Goal: Task Accomplishment & Management: Manage account settings

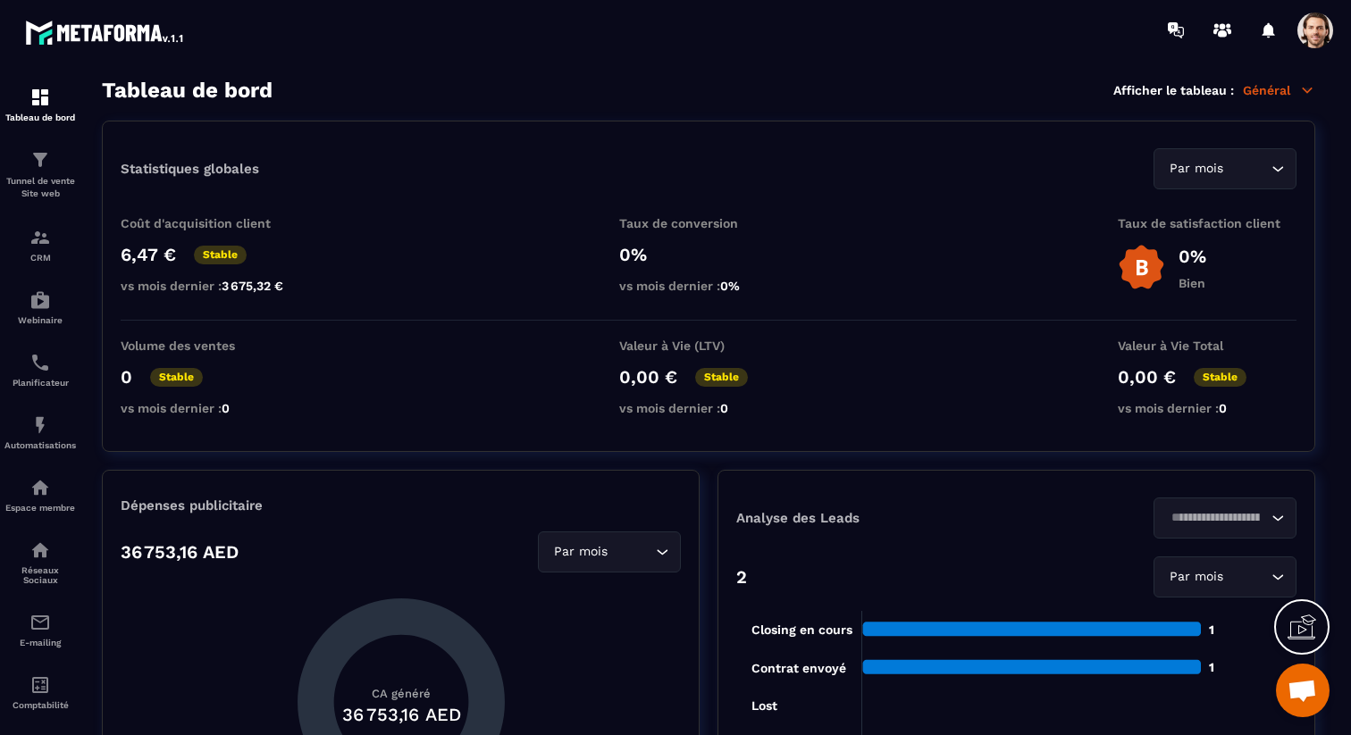
click at [1285, 102] on div "Tableau de bord Afficher le tableau : Général" at bounding box center [708, 90] width 1213 height 25
click at [1285, 88] on p "Général" at bounding box center [1279, 90] width 72 height 16
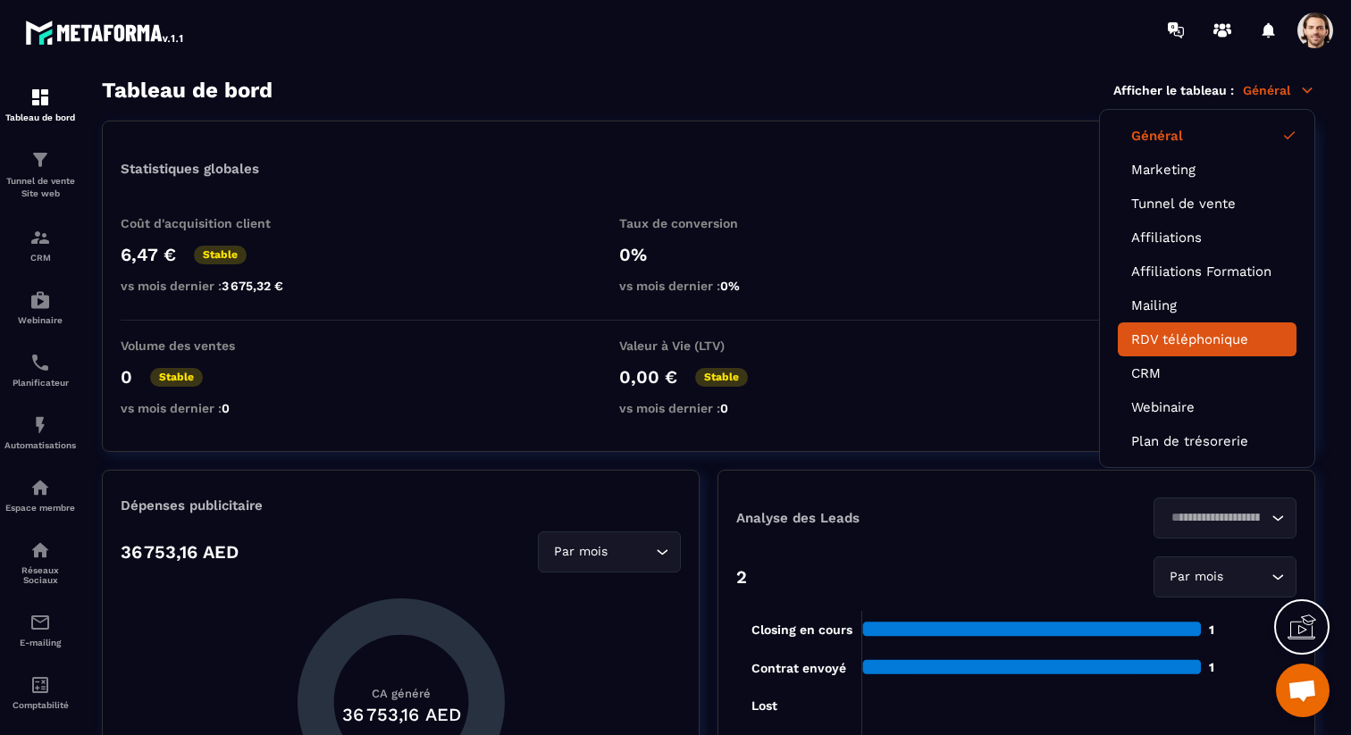
click at [1213, 334] on link "RDV téléphonique" at bounding box center [1207, 340] width 152 height 16
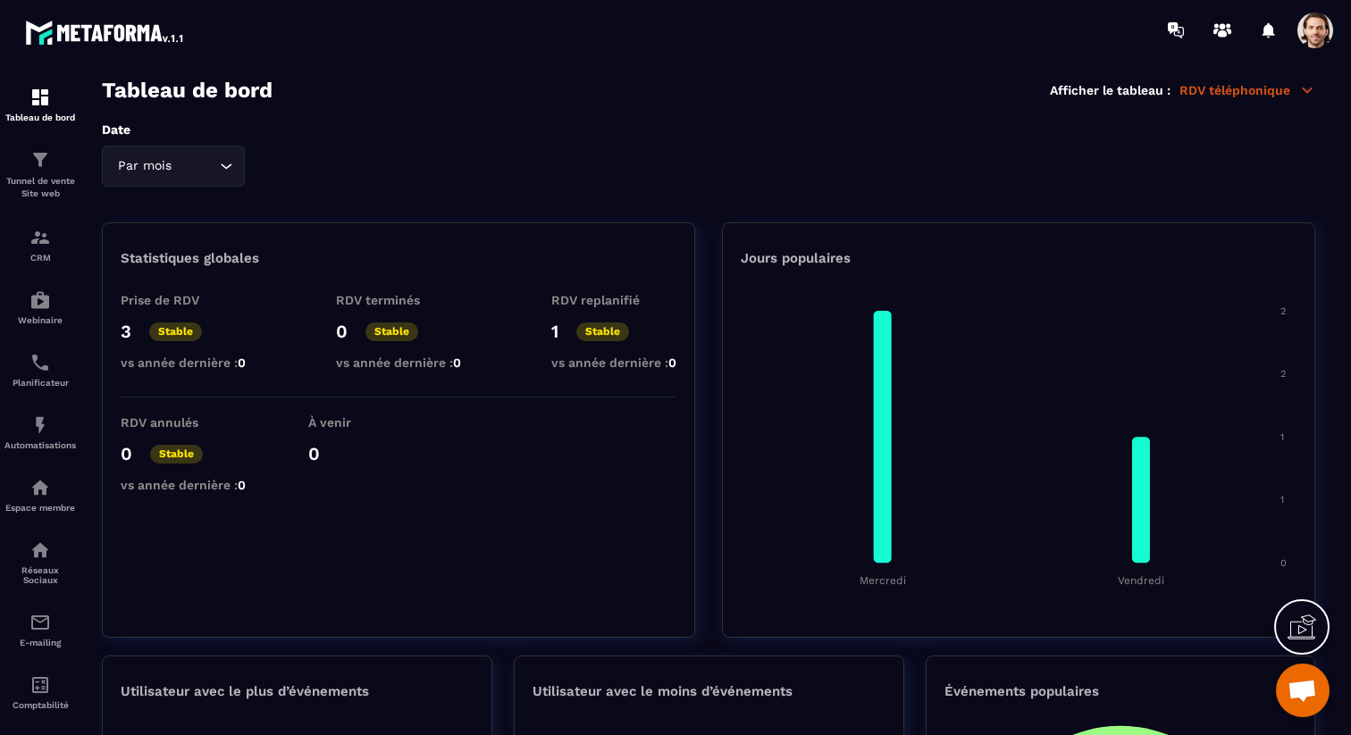
click at [1303, 30] on span at bounding box center [1315, 31] width 36 height 36
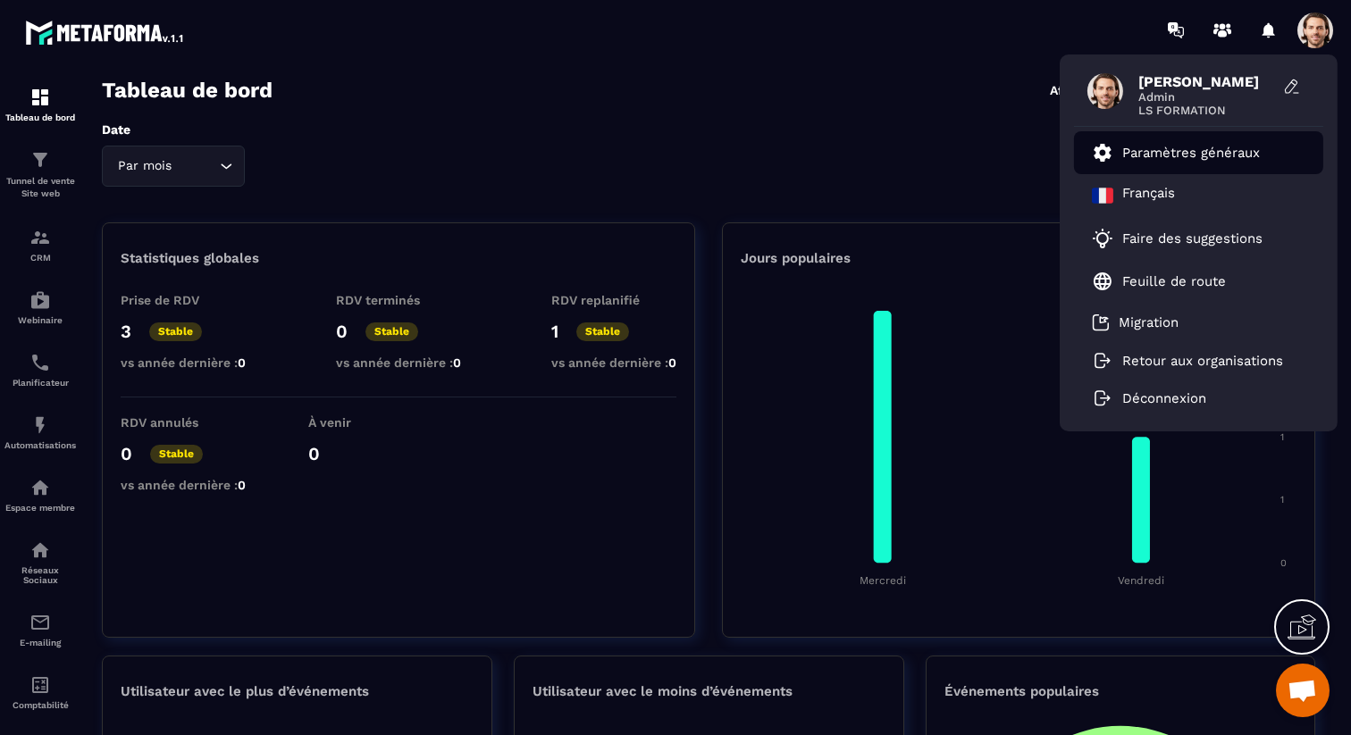
click at [1163, 155] on p "Paramètres généraux" at bounding box center [1191, 153] width 138 height 16
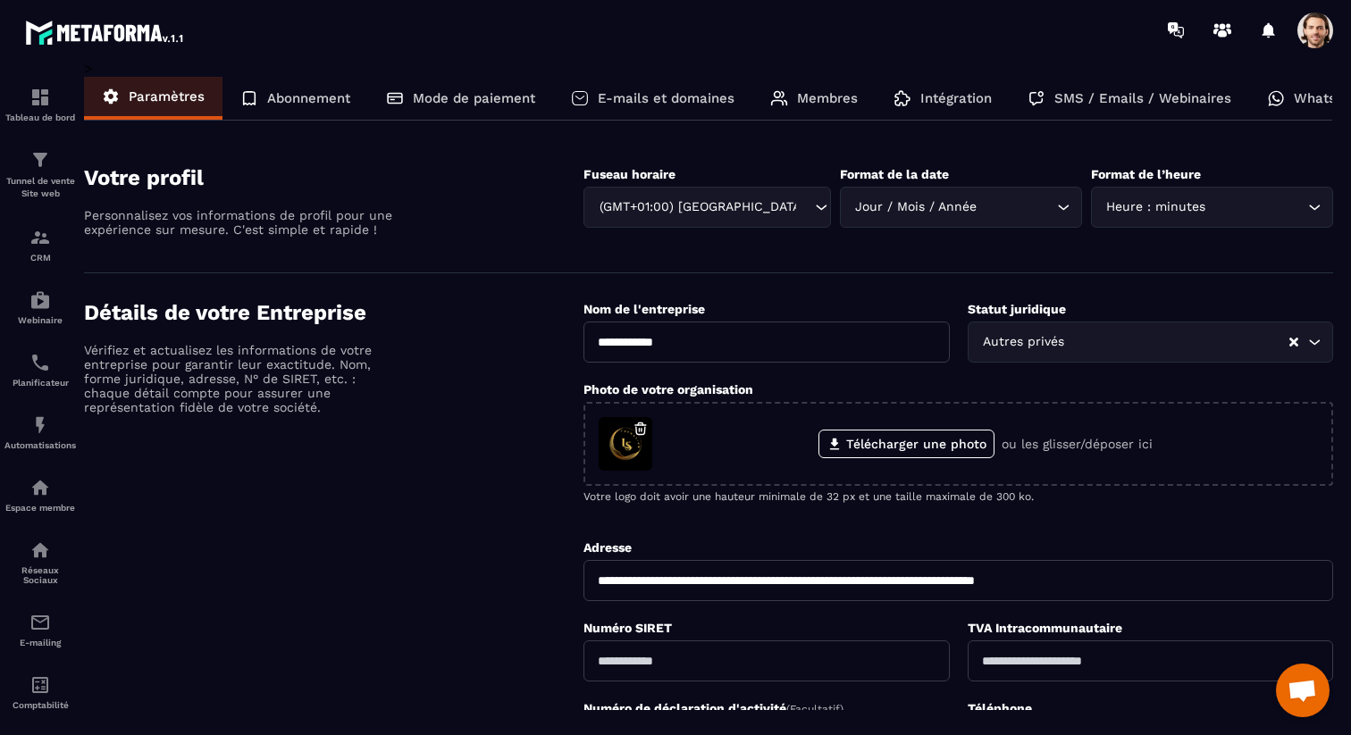
click at [837, 97] on p "Membres" at bounding box center [827, 98] width 61 height 16
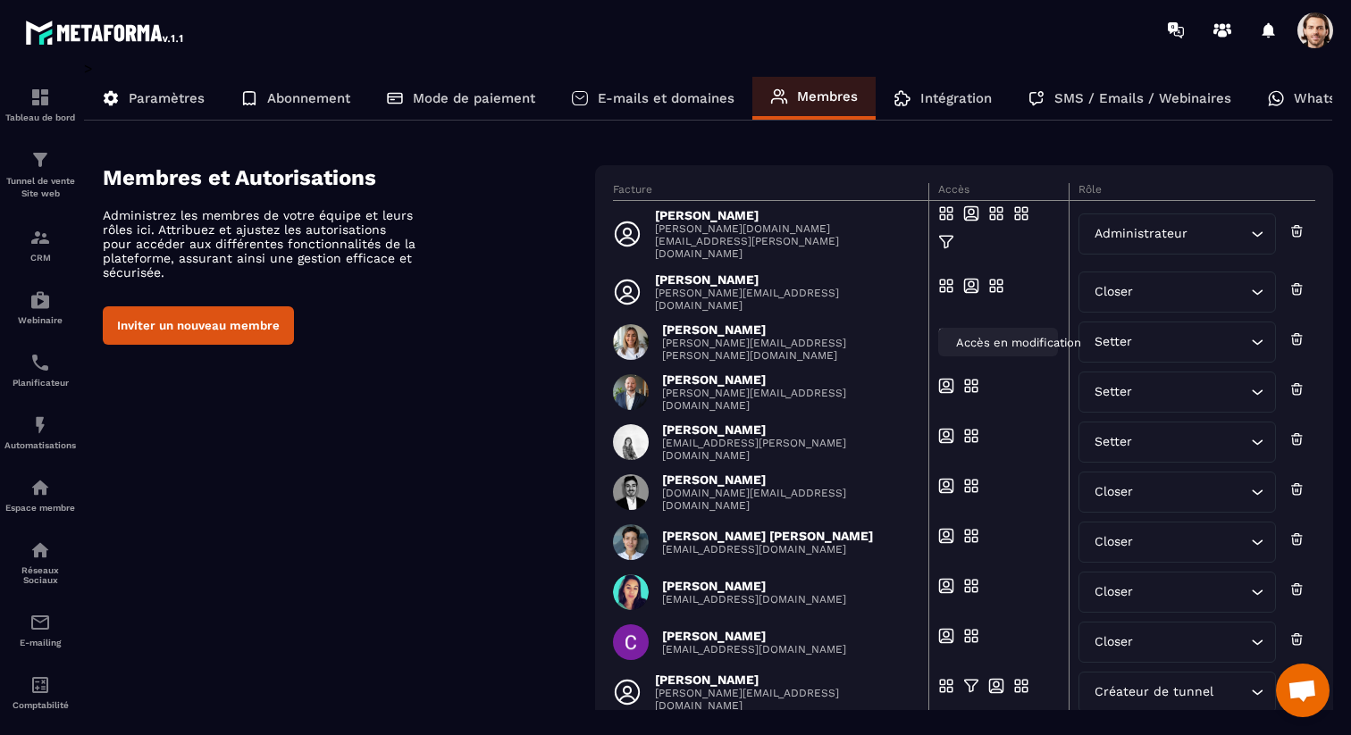
click at [999, 330] on div "Accès en modification" at bounding box center [998, 342] width 120 height 29
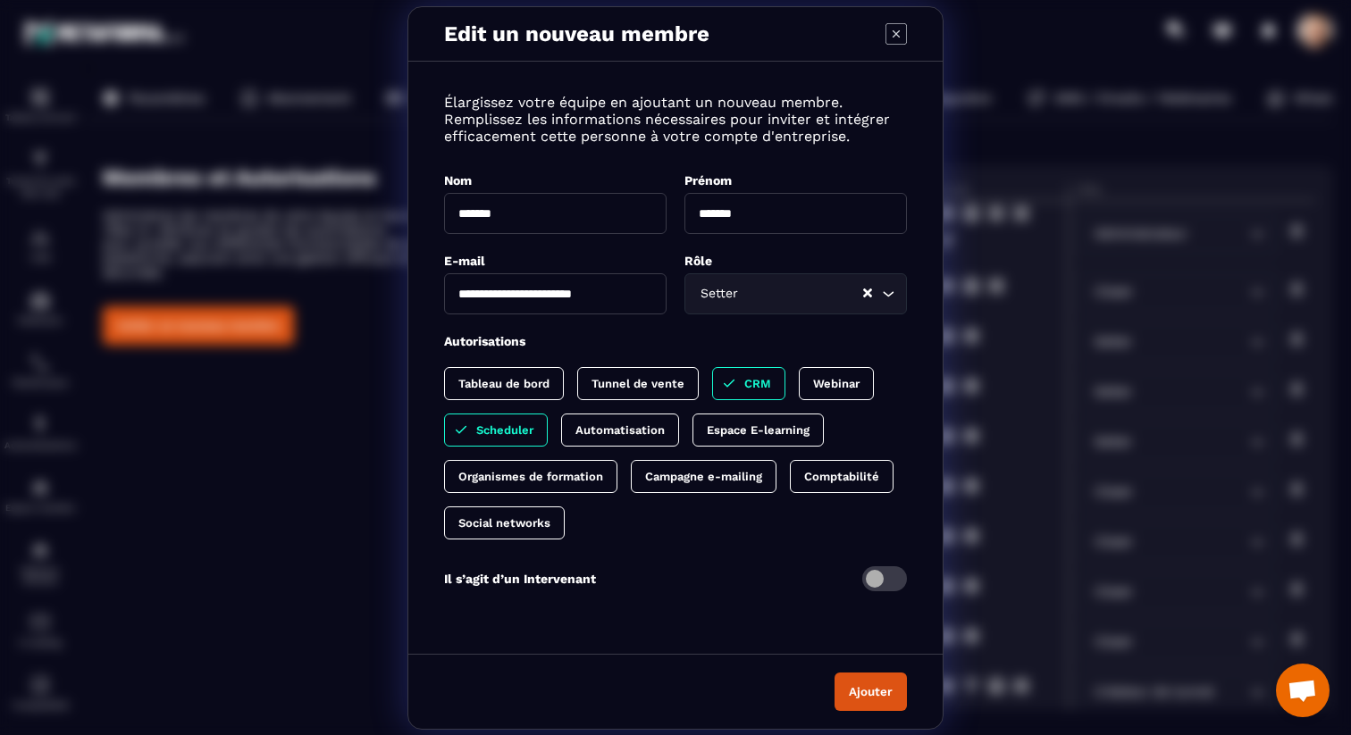
click at [896, 31] on icon "Modal window" at bounding box center [896, 33] width 21 height 21
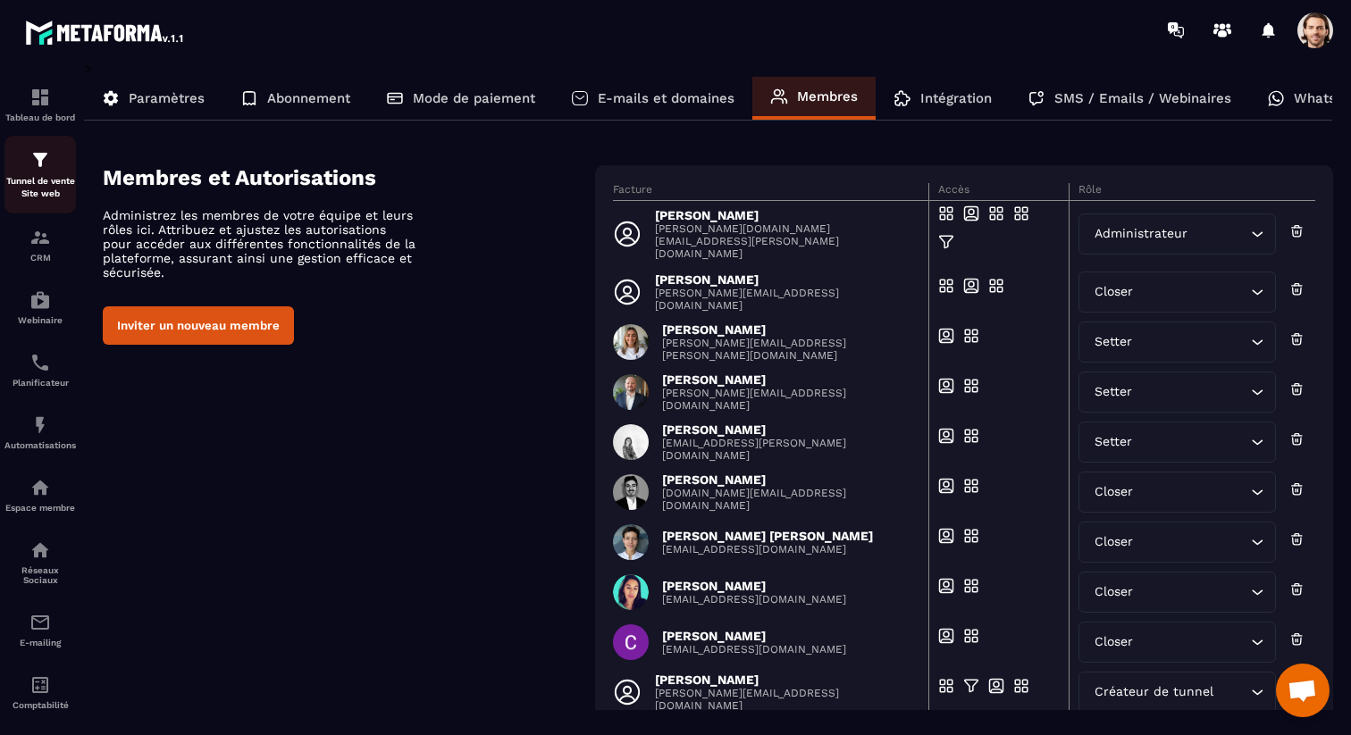
click at [36, 167] on img at bounding box center [39, 159] width 21 height 21
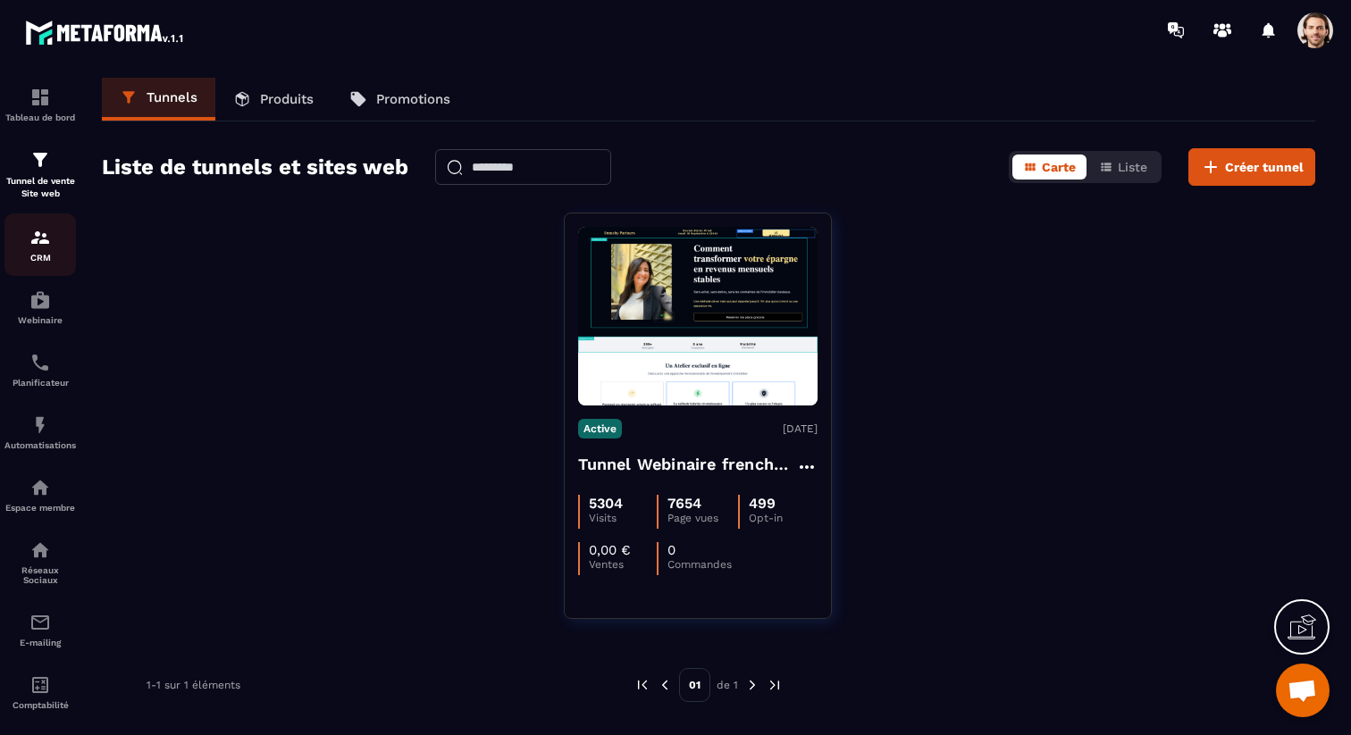
click at [43, 256] on p "CRM" at bounding box center [39, 258] width 71 height 10
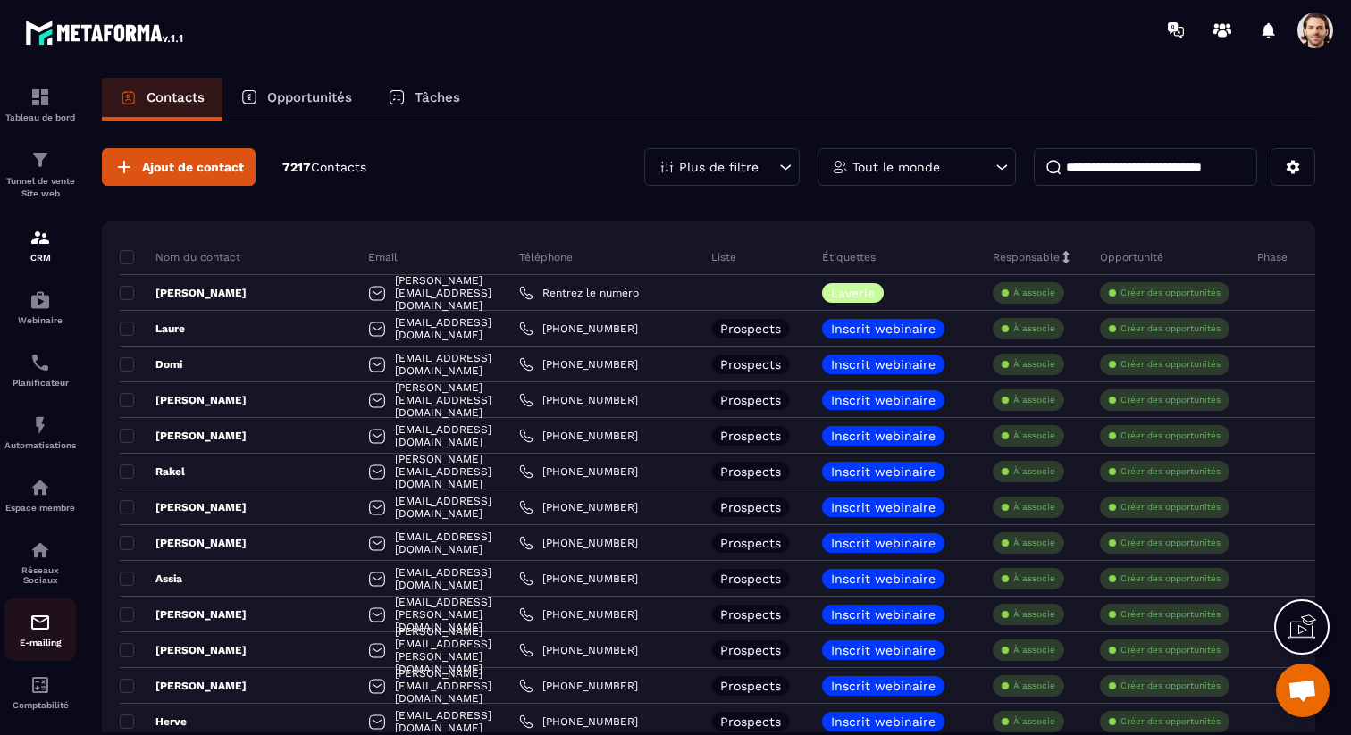
click at [51, 630] on div "E-mailing" at bounding box center [39, 630] width 71 height 36
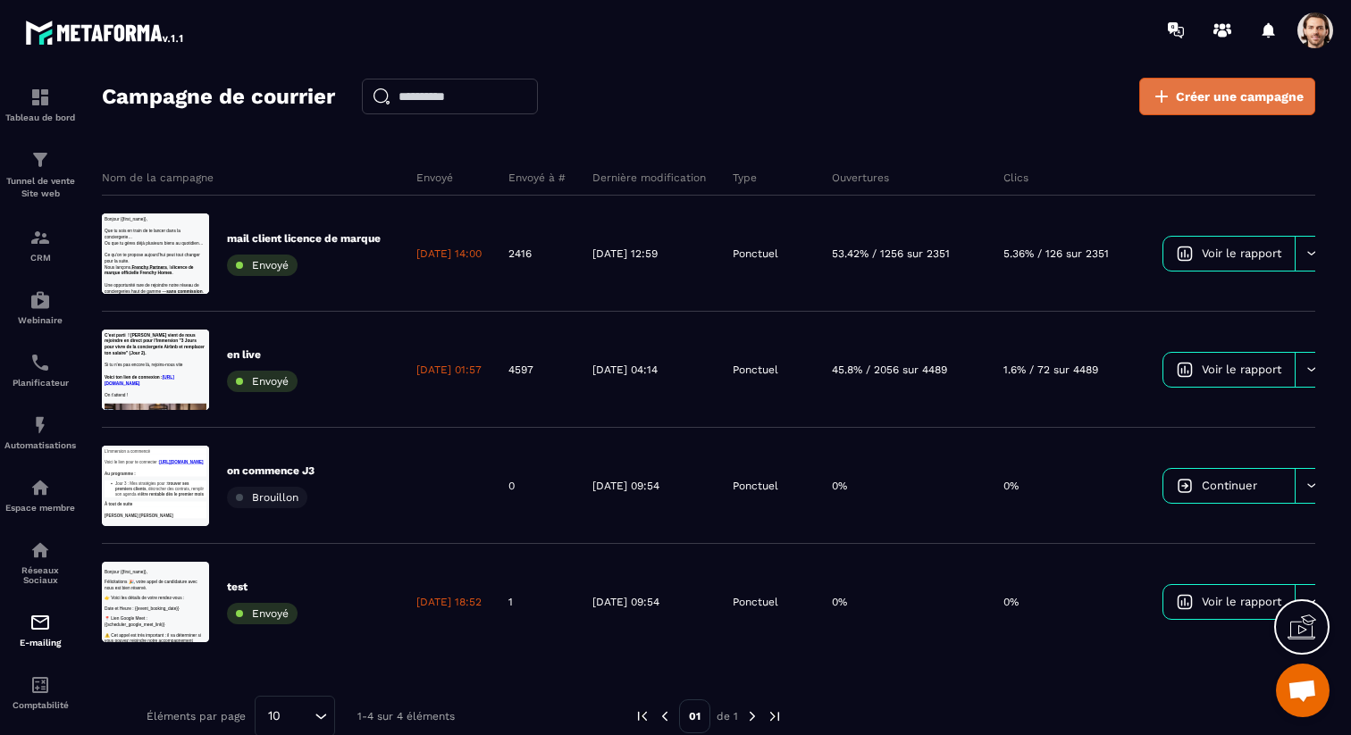
click at [1226, 108] on link "Créer une campagne" at bounding box center [1227, 97] width 176 height 38
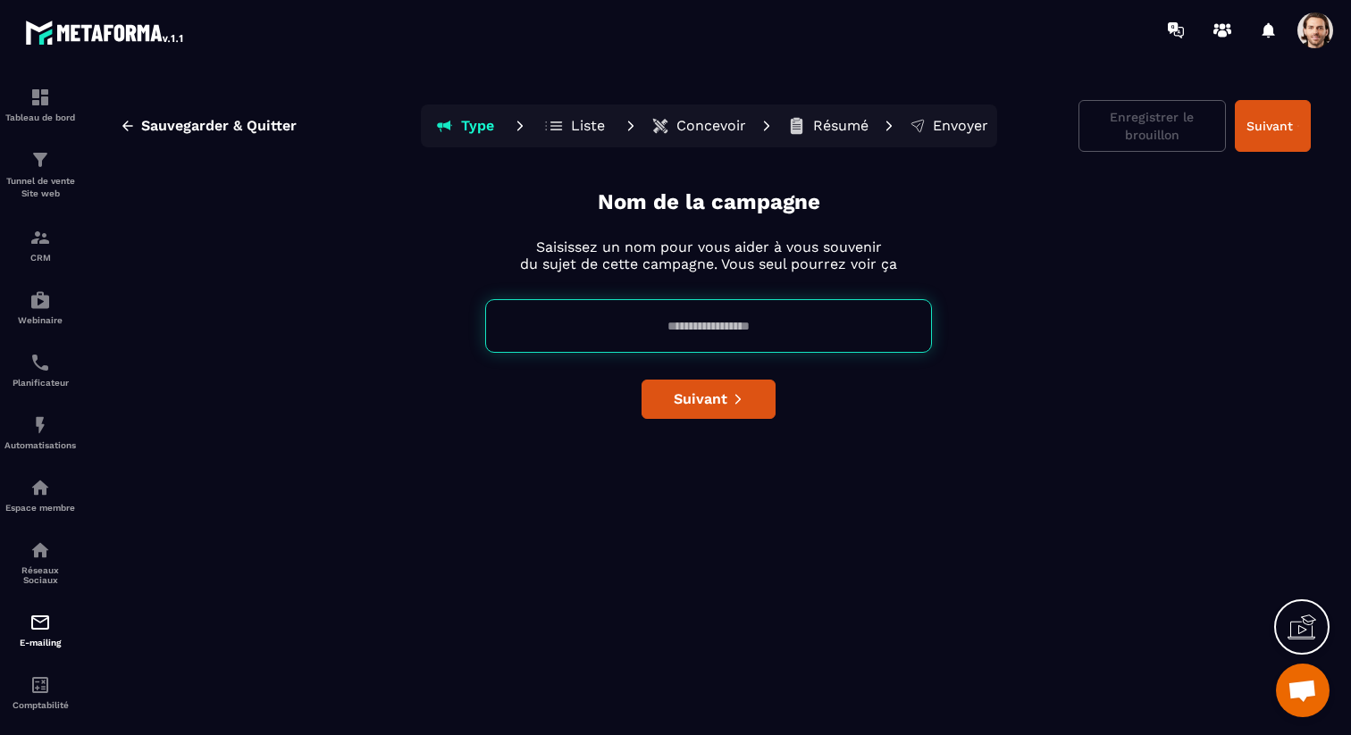
click at [1325, 47] on div at bounding box center [780, 30] width 1141 height 60
click at [1323, 23] on span at bounding box center [1315, 31] width 36 height 36
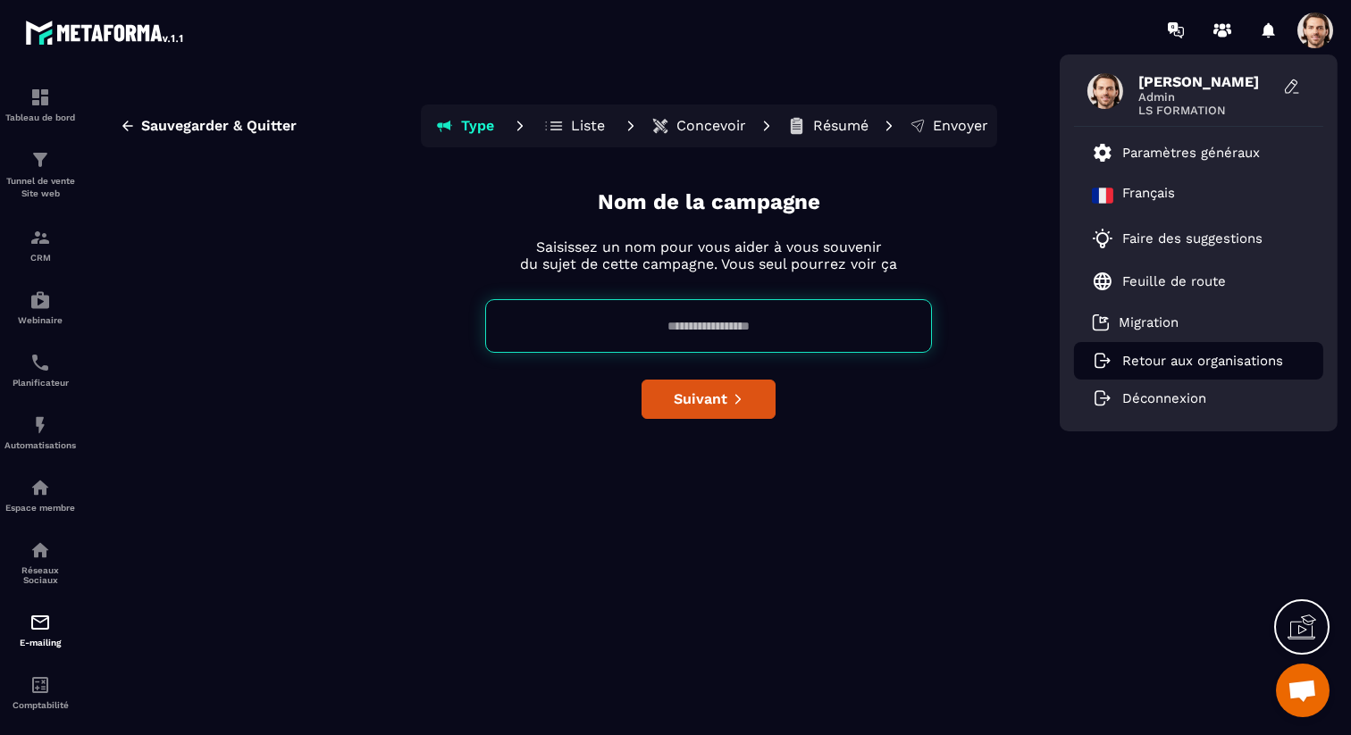
click at [1196, 356] on p "Retour aux organisations" at bounding box center [1202, 361] width 161 height 16
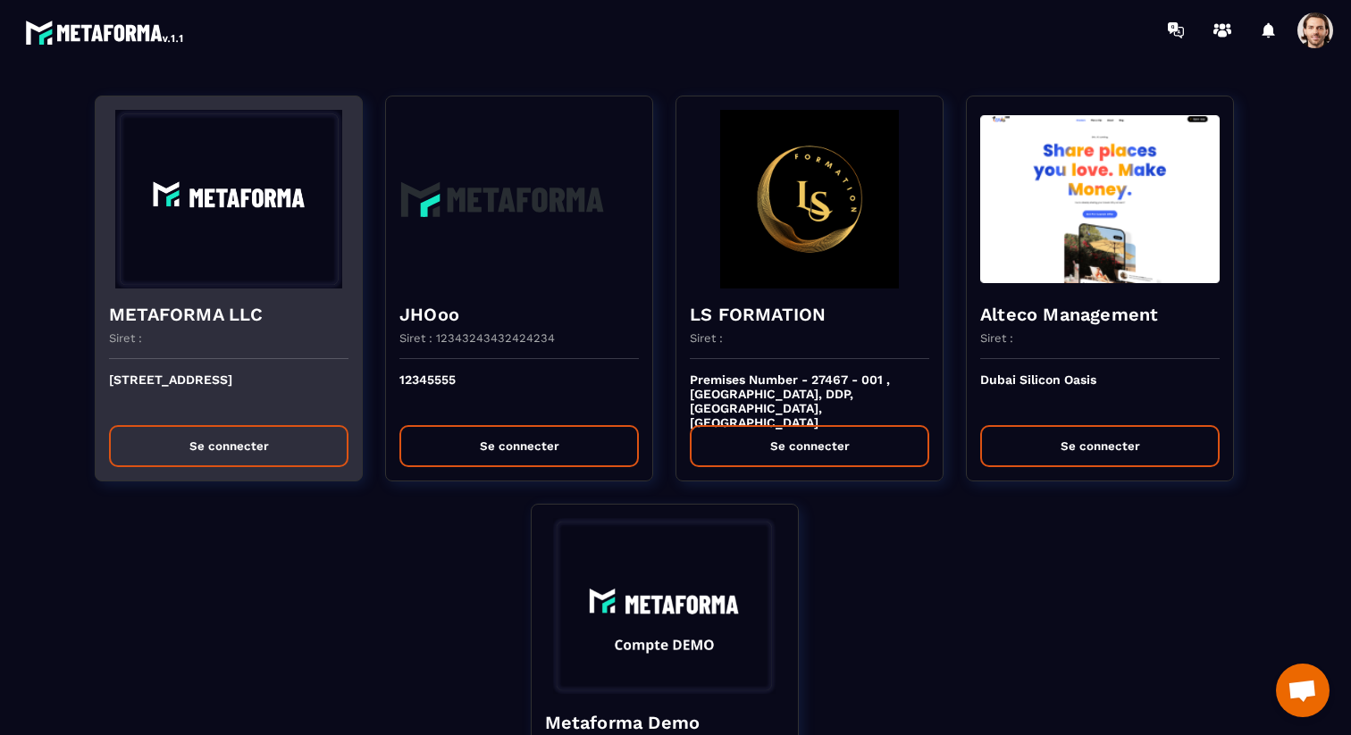
click at [179, 382] on p "[STREET_ADDRESS]" at bounding box center [228, 392] width 239 height 39
